Goal: Find specific page/section: Find specific page/section

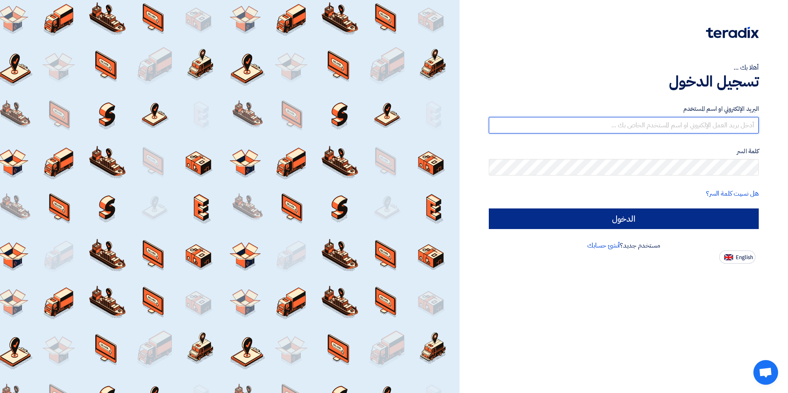
type input "[EMAIL_ADDRESS][DOMAIN_NAME]"
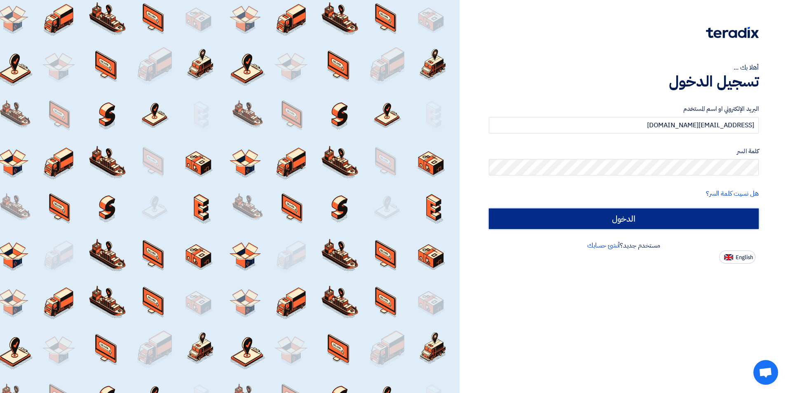
click at [602, 225] on input "الدخول" at bounding box center [624, 219] width 270 height 21
type input "Sign in"
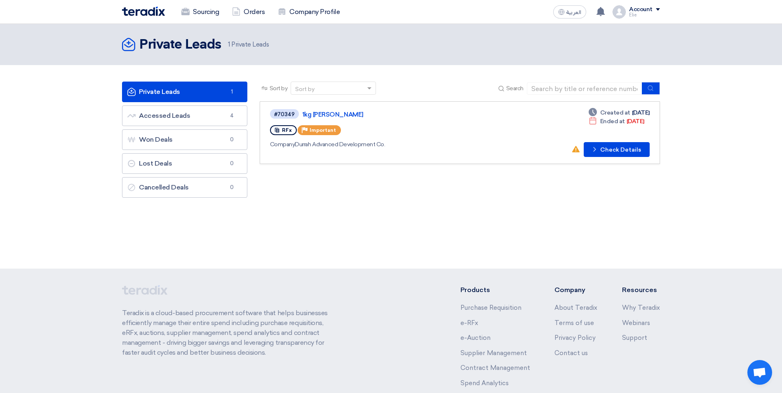
drag, startPoint x: 391, startPoint y: 146, endPoint x: 261, endPoint y: 110, distance: 135.1
click at [261, 110] on link "#70349 1kg [PERSON_NAME] RFx Priority Important Company [PERSON_NAME] Advanced …" at bounding box center [460, 132] width 400 height 63
click at [413, 137] on div "#70349 1kg [PERSON_NAME] RFx Priority Important Company [PERSON_NAME] Advanced …" at bounding box center [390, 132] width 240 height 49
